Goal: Check status: Check status

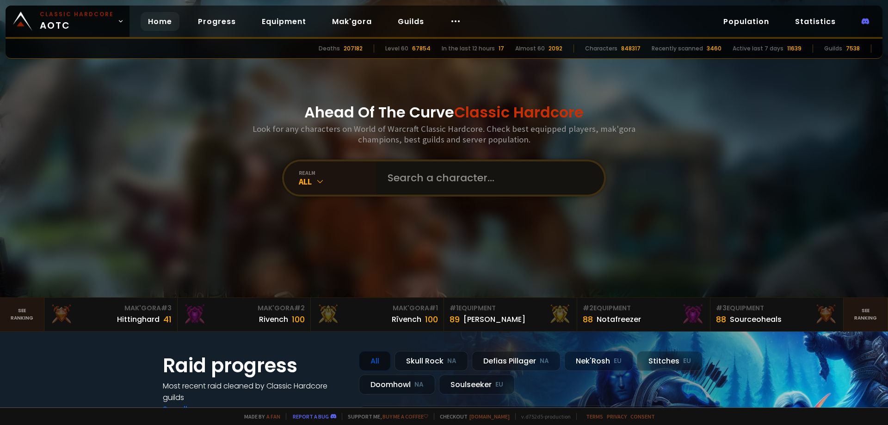
click at [438, 181] on input "text" at bounding box center [487, 177] width 211 height 33
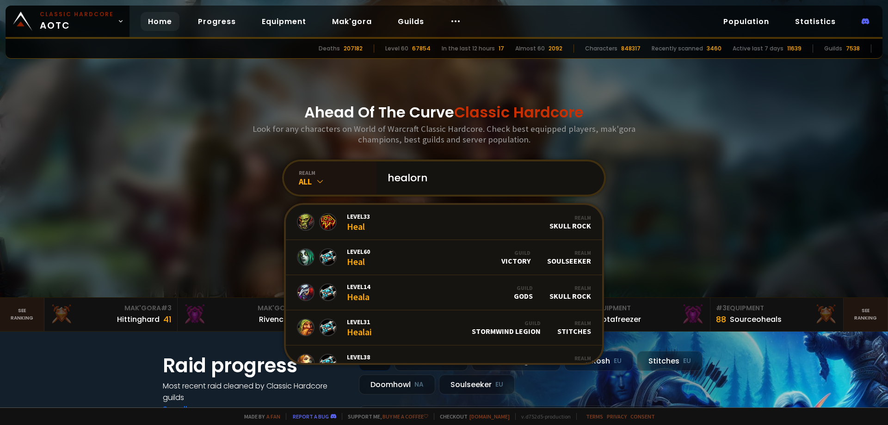
type input "healorno"
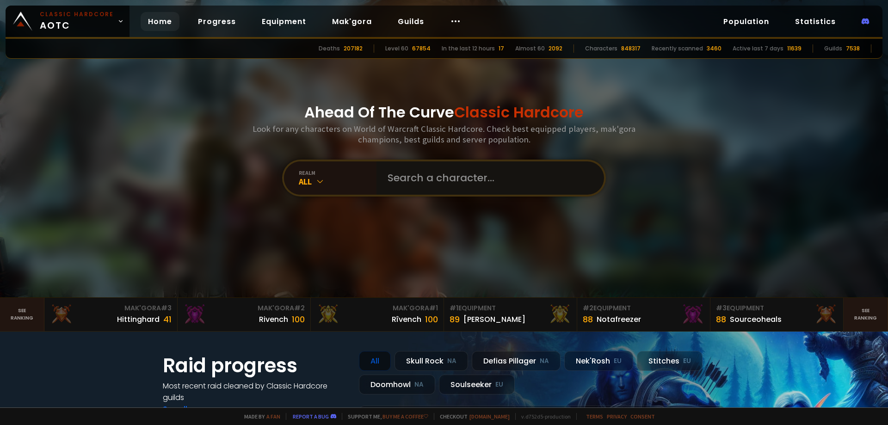
click at [455, 182] on input "text" at bounding box center [487, 177] width 211 height 33
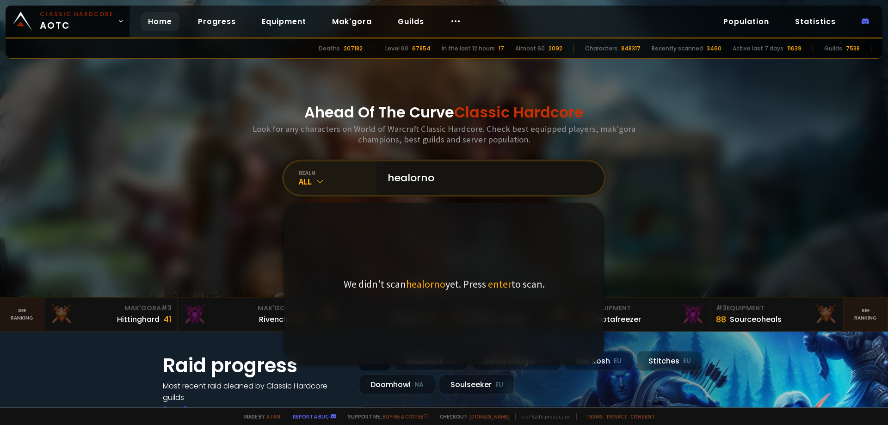
type input "healorno"
click at [317, 179] on icon at bounding box center [320, 181] width 9 height 9
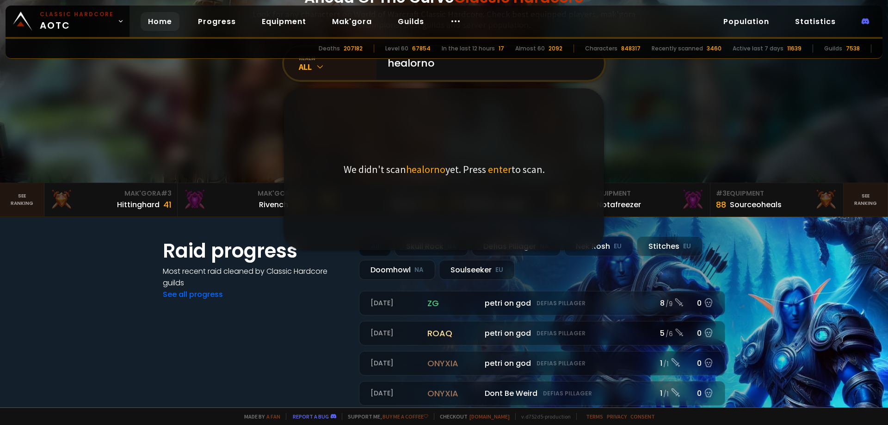
scroll to position [93, 0]
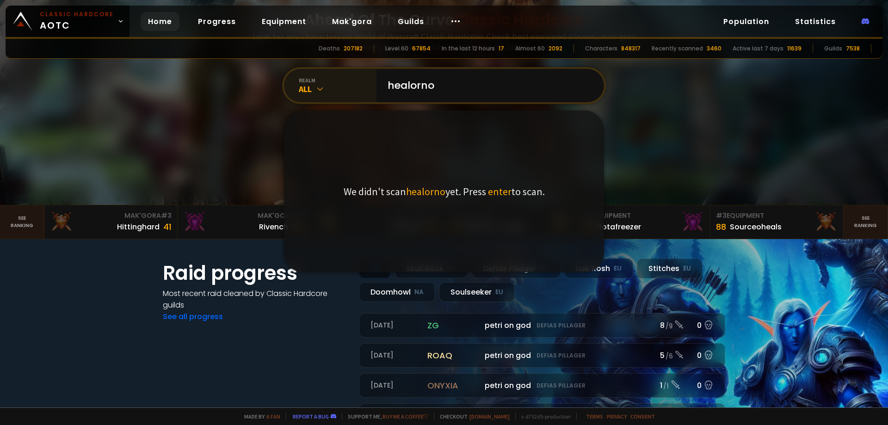
click at [318, 90] on icon at bounding box center [320, 88] width 9 height 9
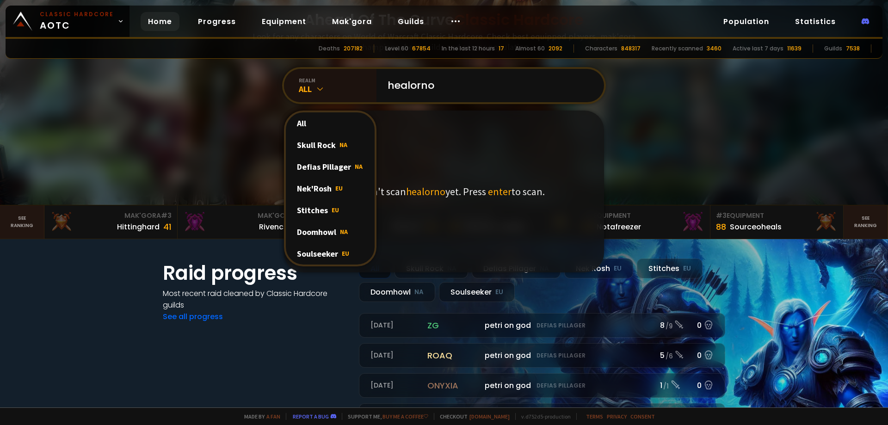
click at [310, 255] on div "Soulseeker EU" at bounding box center [330, 254] width 89 height 22
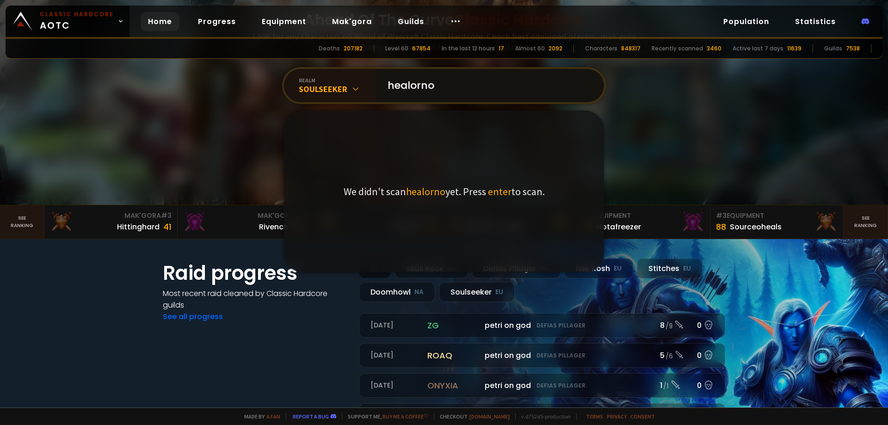
click at [459, 90] on input "healorno" at bounding box center [487, 85] width 211 height 33
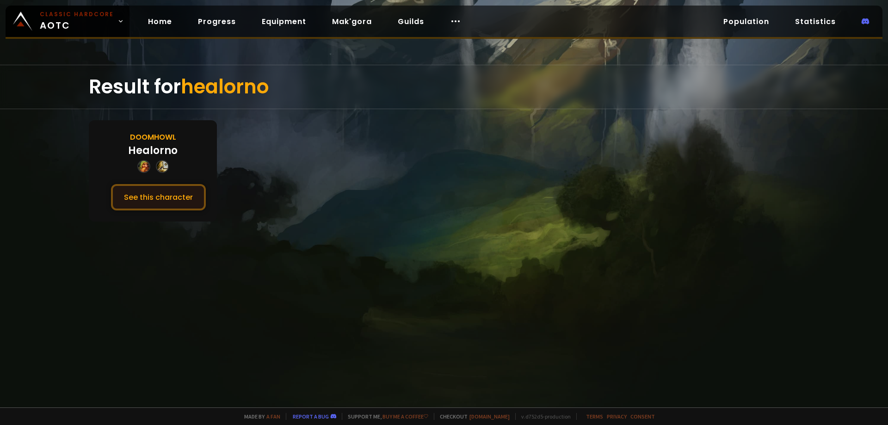
click at [173, 197] on button "See this character" at bounding box center [158, 197] width 95 height 26
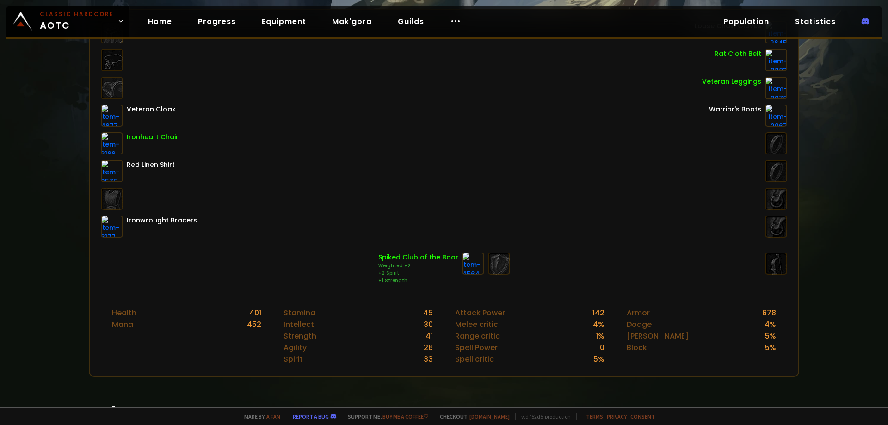
scroll to position [194, 0]
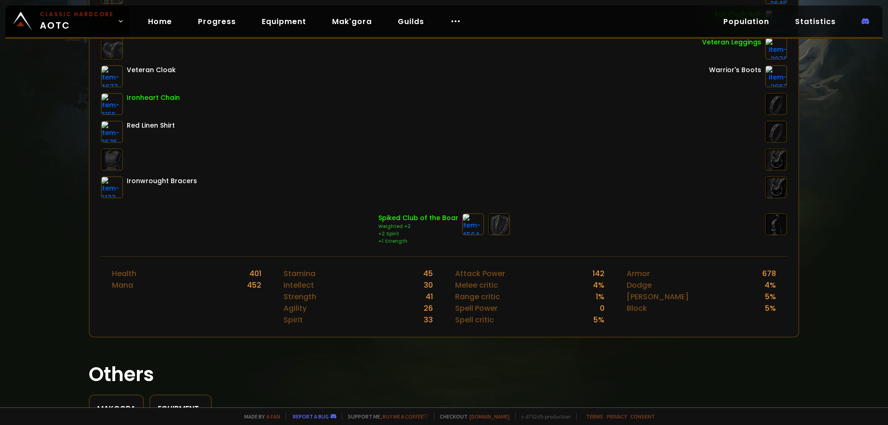
drag, startPoint x: 53, startPoint y: 166, endPoint x: 54, endPoint y: 205, distance: 38.4
